Goal: Entertainment & Leisure: Consume media (video, audio)

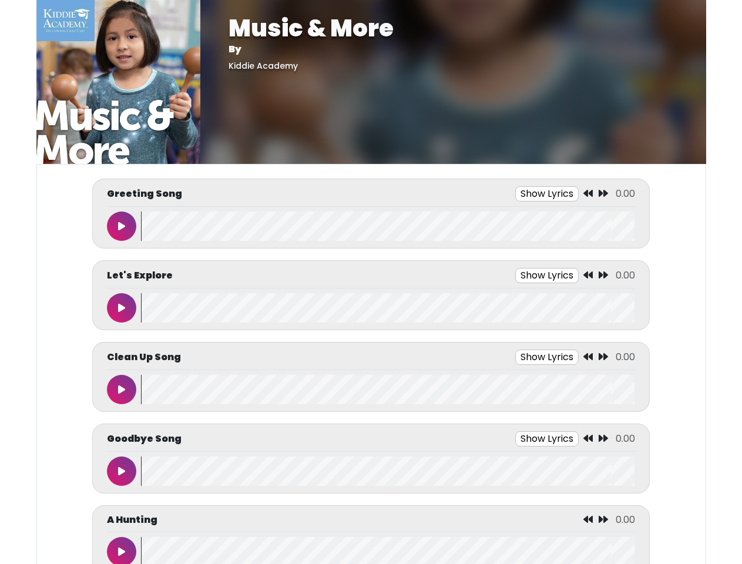
click at [547, 194] on button "Show Lyrics" at bounding box center [546, 193] width 63 height 15
click at [589, 194] on icon at bounding box center [587, 193] width 9 height 9
click at [603, 194] on icon at bounding box center [603, 193] width 9 height 9
click at [122, 226] on icon at bounding box center [121, 225] width 7 height 9
click at [388, 226] on wave at bounding box center [388, 226] width 494 height 29
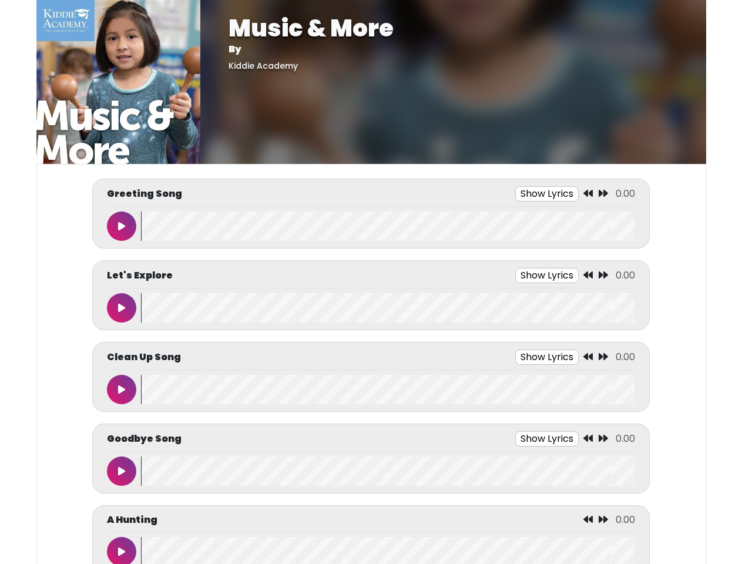
click at [0, 0] on div "We say hello with a Clap, clap, clap Tap, tap, tap Stomp, stomp, stomp We say h…" at bounding box center [0, 0] width 0 height 0
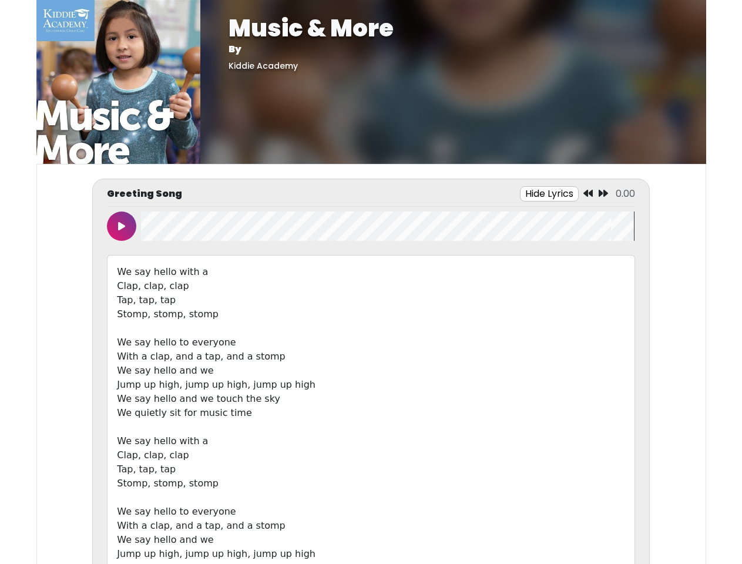
click at [388, 308] on div "We say hello with a Clap, clap, clap Tap, tap, tap Stomp, stomp, stomp We say h…" at bounding box center [371, 427] width 528 height 344
